Goal: Task Accomplishment & Management: Manage account settings

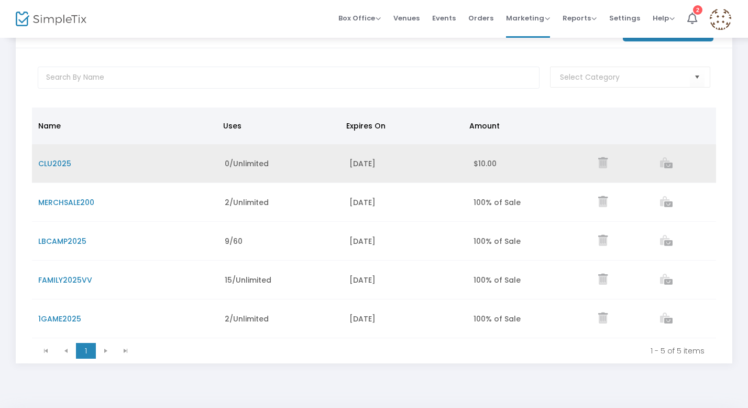
scroll to position [41, 0]
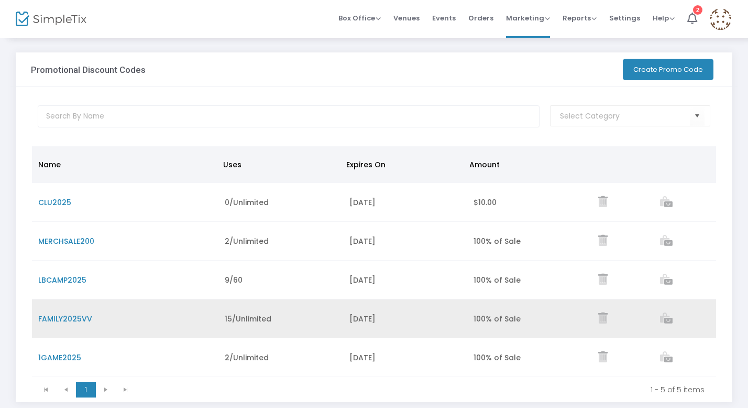
click at [78, 316] on span "FAMILY2025VV" at bounding box center [65, 318] width 54 height 10
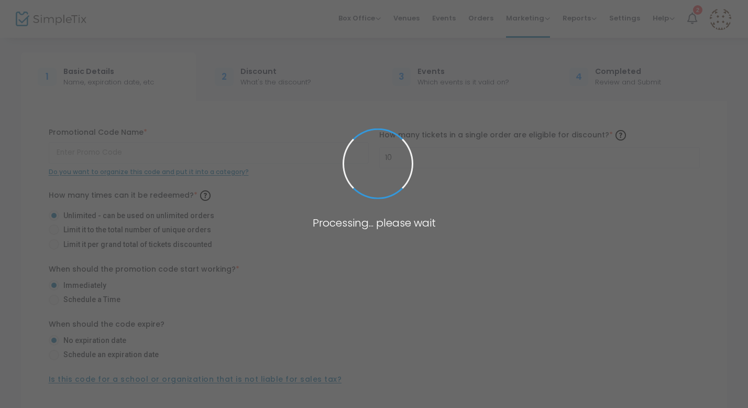
type input "FAMILY2025VV"
radio input "false"
radio input "true"
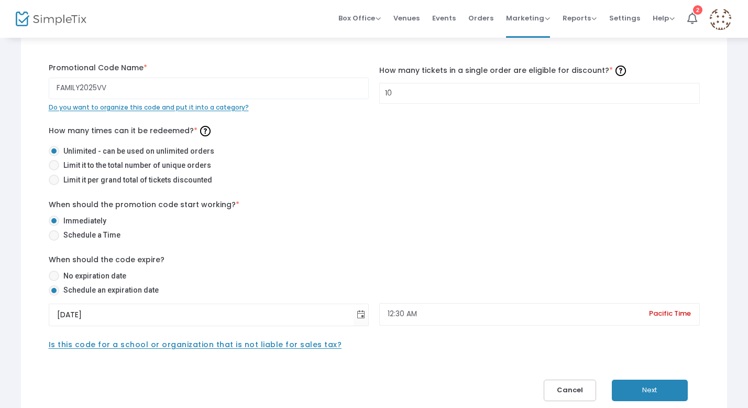
scroll to position [104, 0]
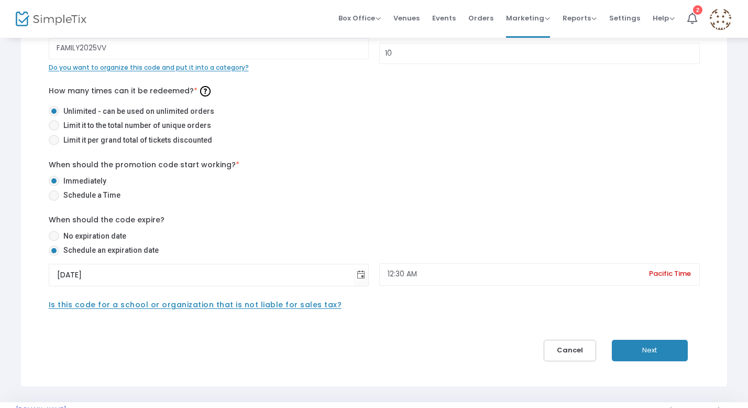
click at [670, 350] on button "Next" at bounding box center [650, 350] width 76 height 21
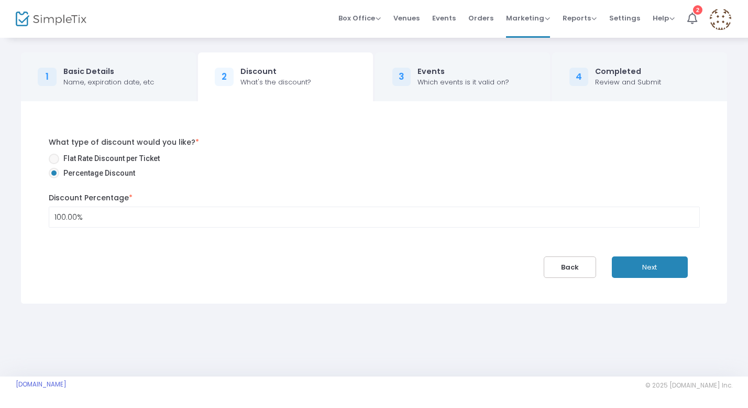
scroll to position [0, 0]
click at [640, 270] on button "Next" at bounding box center [656, 266] width 76 height 21
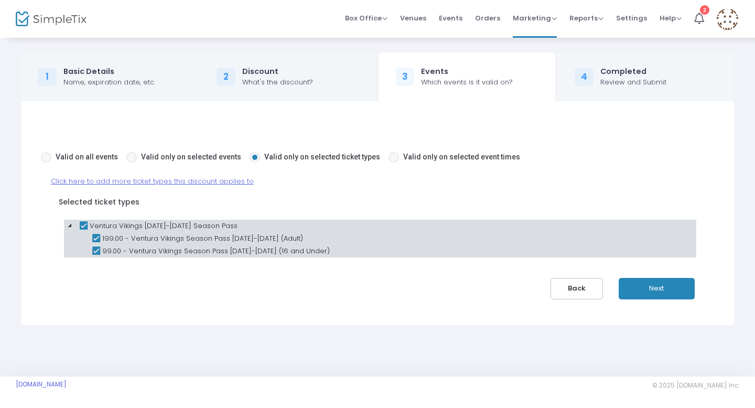
click at [639, 289] on button "Next" at bounding box center [656, 288] width 76 height 21
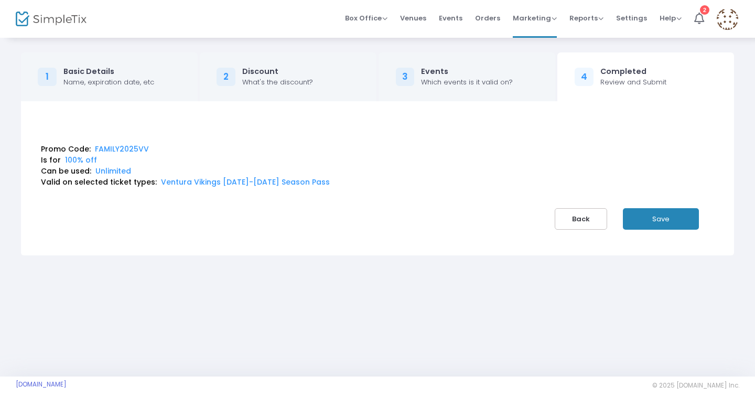
click at [665, 217] on button "Save" at bounding box center [661, 218] width 76 height 21
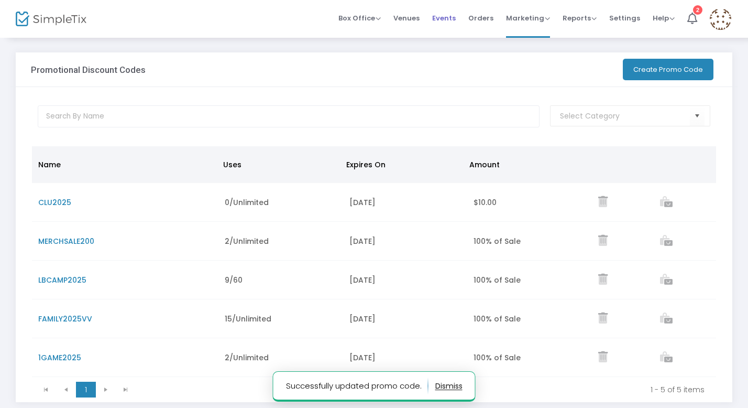
click at [451, 20] on span "Events" at bounding box center [444, 18] width 24 height 27
